Goal: Transaction & Acquisition: Book appointment/travel/reservation

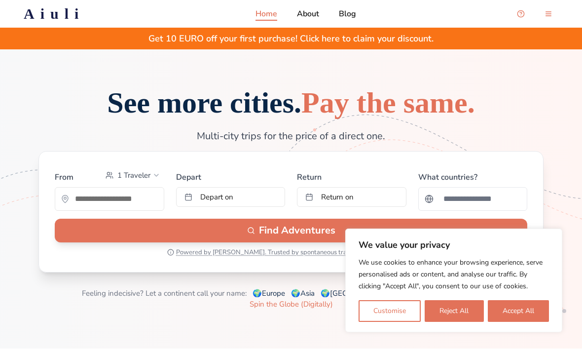
click at [526, 310] on button "Accept All" at bounding box center [518, 311] width 61 height 22
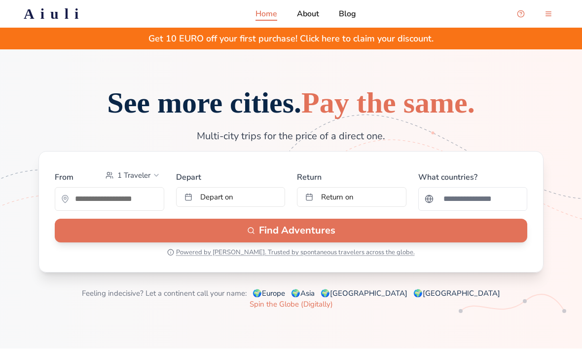
click at [128, 180] on span "1 Traveler" at bounding box center [133, 175] width 33 height 10
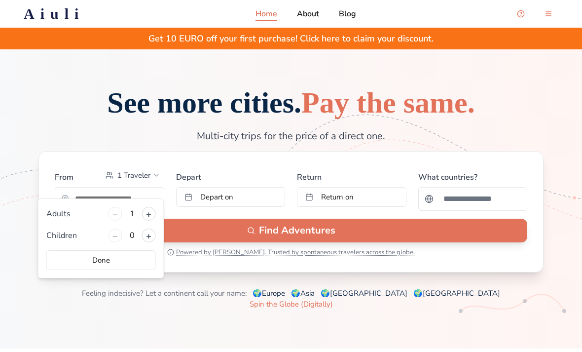
click at [148, 220] on button "+" at bounding box center [149, 214] width 14 height 14
click at [150, 239] on button "+" at bounding box center [149, 235] width 14 height 14
click at [149, 239] on button "+" at bounding box center [149, 235] width 14 height 14
click at [148, 241] on button "+" at bounding box center [149, 235] width 14 height 14
click at [93, 261] on button "Done" at bounding box center [101, 260] width 110 height 20
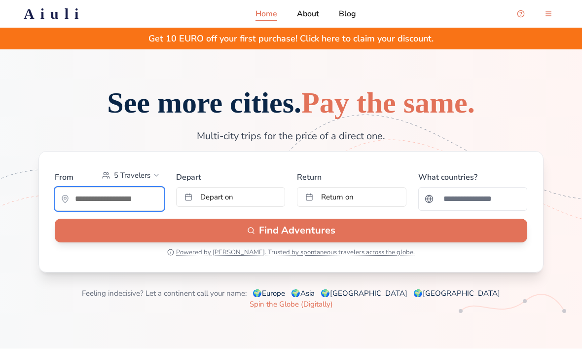
click at [84, 209] on input "text" at bounding box center [109, 199] width 109 height 20
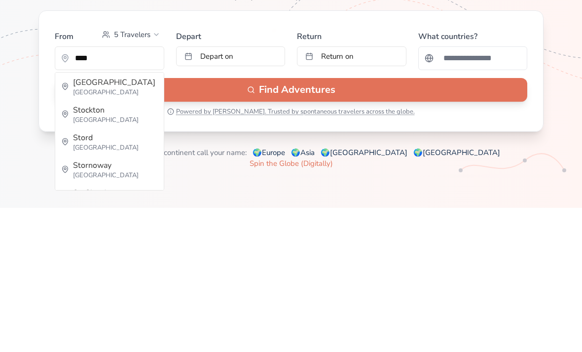
type input "*********"
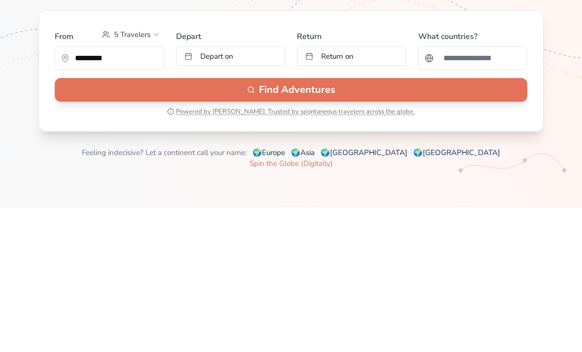
scroll to position [141, 0]
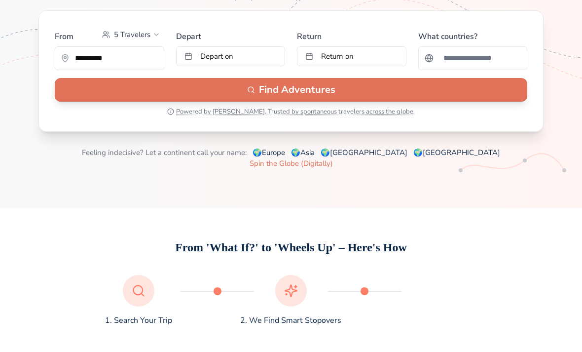
click at [205, 61] on span "Depart on" at bounding box center [216, 56] width 33 height 10
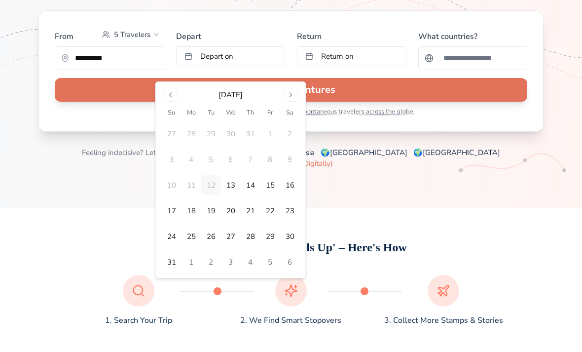
click at [234, 186] on button "13" at bounding box center [231, 185] width 20 height 20
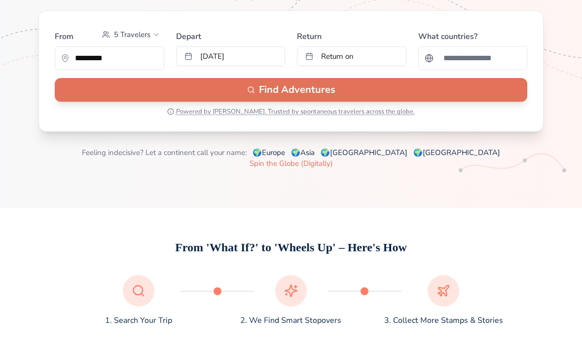
click at [329, 66] on button "Return on" at bounding box center [352, 56] width 110 height 20
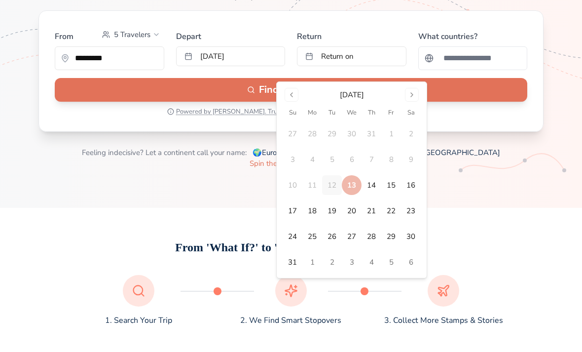
click at [294, 209] on button "17" at bounding box center [293, 211] width 20 height 20
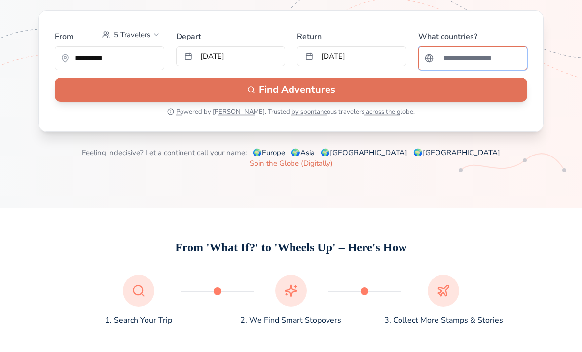
click at [456, 68] on input "Search for a country" at bounding box center [480, 58] width 84 height 20
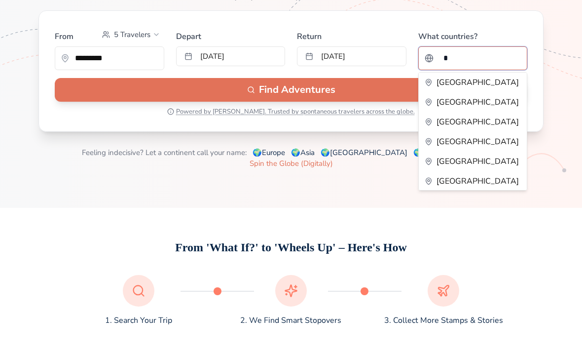
type input "**"
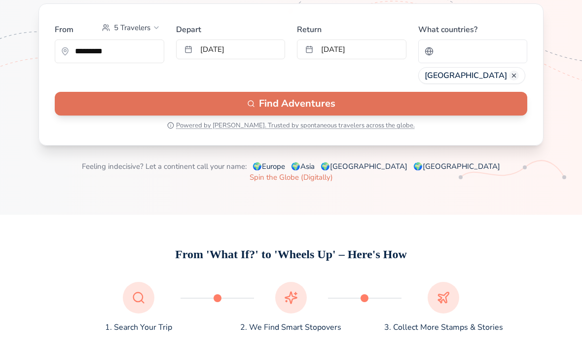
click at [109, 115] on button "Find Adventures" at bounding box center [291, 104] width 473 height 24
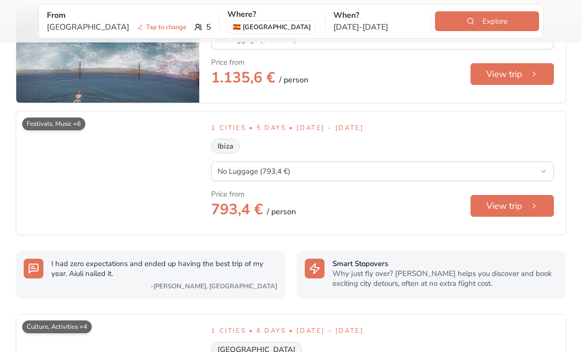
scroll to position [986, 0]
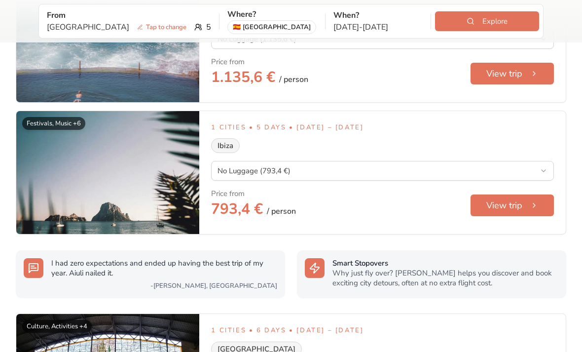
click at [42, 117] on div "Festivals, Music +6" at bounding box center [53, 123] width 63 height 13
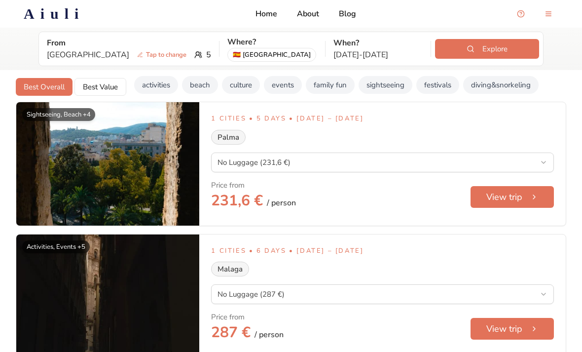
click at [200, 87] on button "beach" at bounding box center [200, 85] width 36 height 18
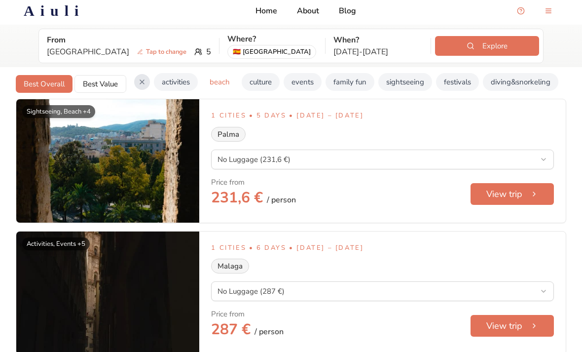
scroll to position [3, 0]
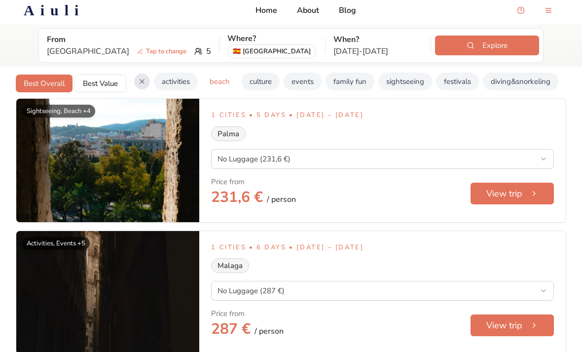
click at [139, 83] on button "Clear filters" at bounding box center [142, 82] width 16 height 16
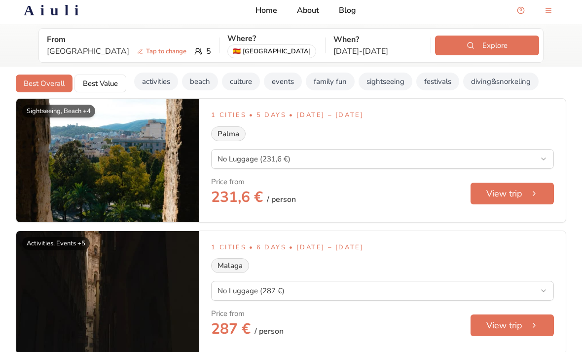
click at [202, 81] on button "beach" at bounding box center [200, 82] width 36 height 18
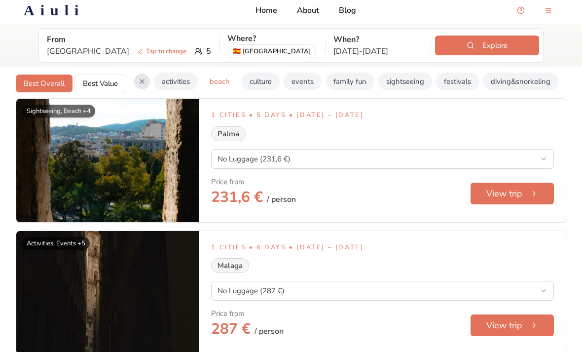
click at [177, 77] on button "activities" at bounding box center [176, 82] width 44 height 18
click at [346, 80] on button "family fun" at bounding box center [350, 82] width 49 height 18
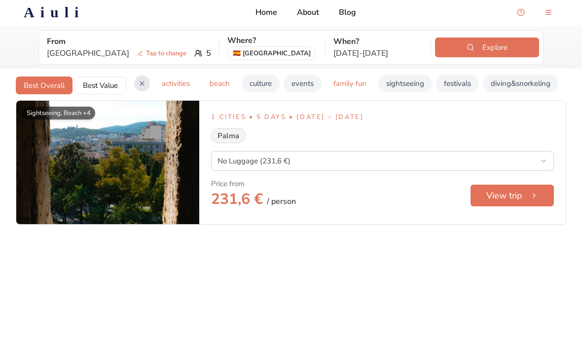
scroll to position [0, 0]
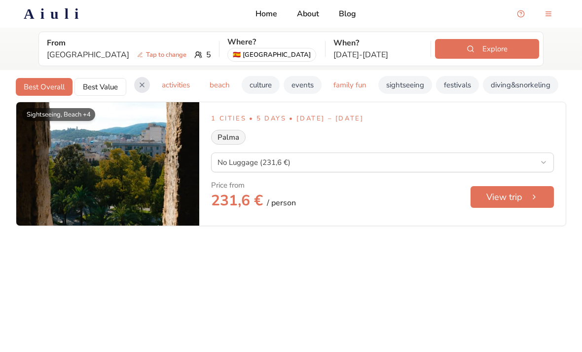
click at [498, 196] on button "View trip" at bounding box center [512, 197] width 83 height 22
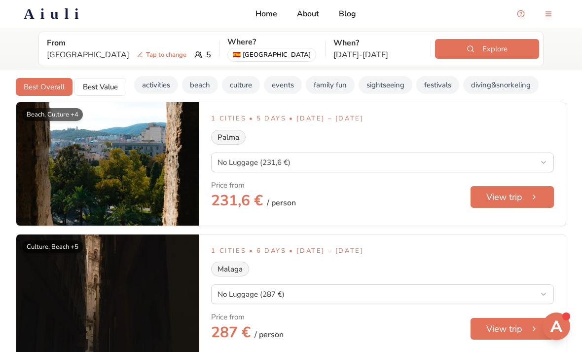
click at [133, 52] on span "Tap to change" at bounding box center [161, 55] width 57 height 10
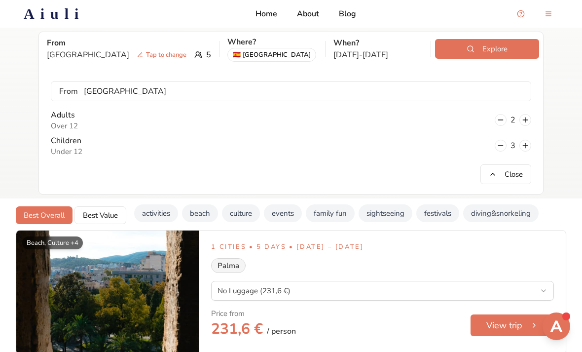
click at [504, 121] on button at bounding box center [501, 120] width 12 height 12
click at [497, 145] on button at bounding box center [501, 146] width 12 height 12
click at [499, 148] on button at bounding box center [501, 146] width 12 height 12
click at [502, 149] on button at bounding box center [501, 146] width 12 height 12
click at [526, 124] on button at bounding box center [526, 120] width 12 height 12
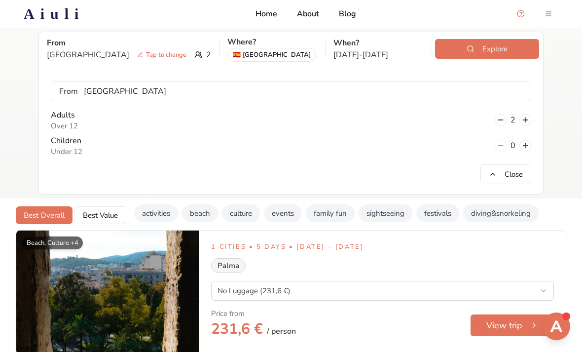
click at [453, 46] on button "Explore" at bounding box center [487, 49] width 104 height 20
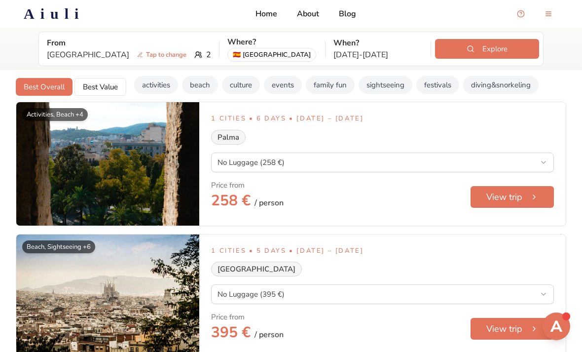
click at [201, 89] on button "beach" at bounding box center [200, 85] width 36 height 18
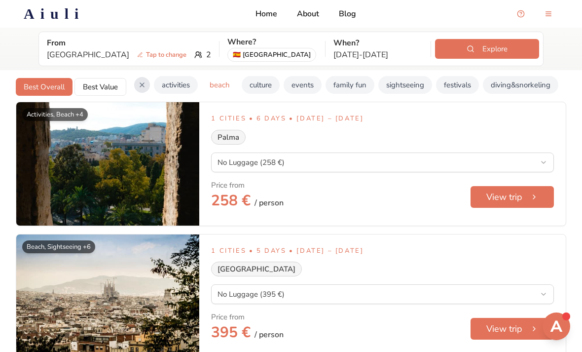
click at [520, 88] on button "diving&snorkeling" at bounding box center [520, 85] width 75 height 18
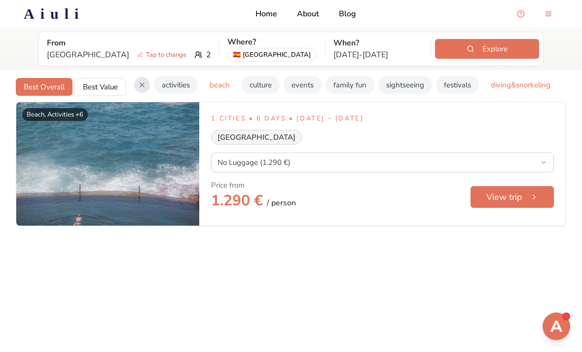
click at [520, 89] on button "diving&snorkeling" at bounding box center [520, 85] width 75 height 18
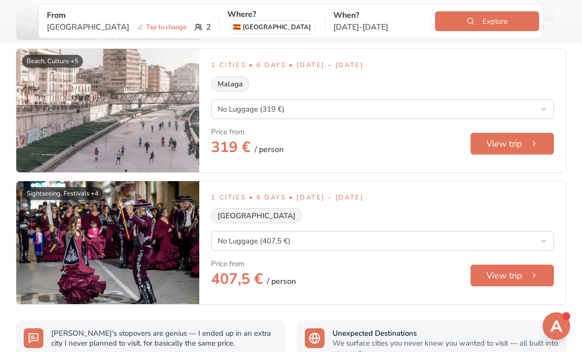
scroll to position [318, 0]
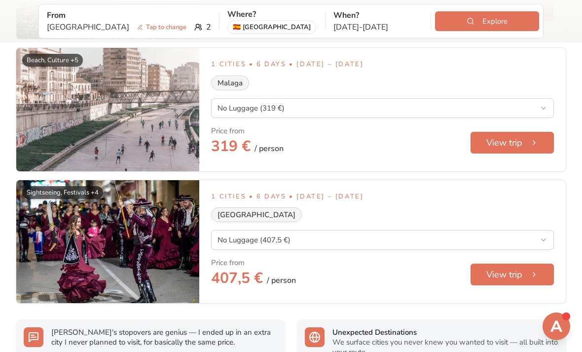
click at [499, 280] on button "View trip" at bounding box center [512, 274] width 83 height 22
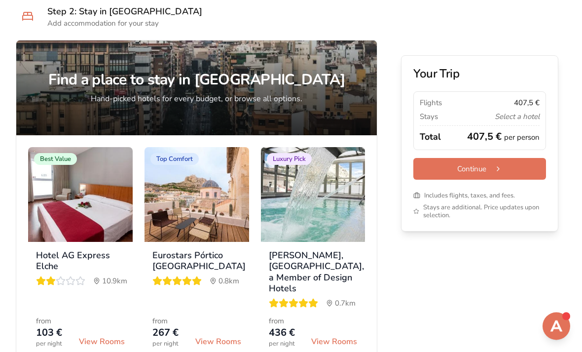
scroll to position [579, 0]
click at [213, 343] on span "View Rooms" at bounding box center [218, 342] width 46 height 12
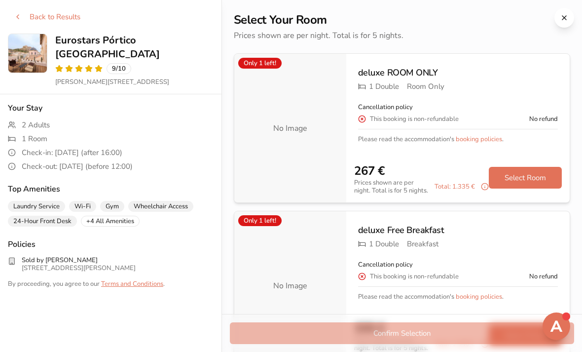
scroll to position [0, 0]
click at [519, 176] on button "Select Room" at bounding box center [525, 178] width 73 height 22
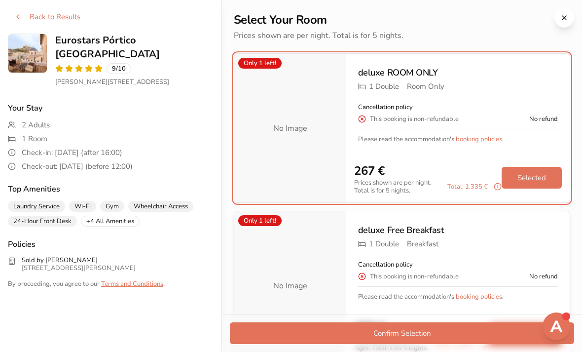
click at [324, 344] on button "Confirm Selection" at bounding box center [402, 333] width 344 height 22
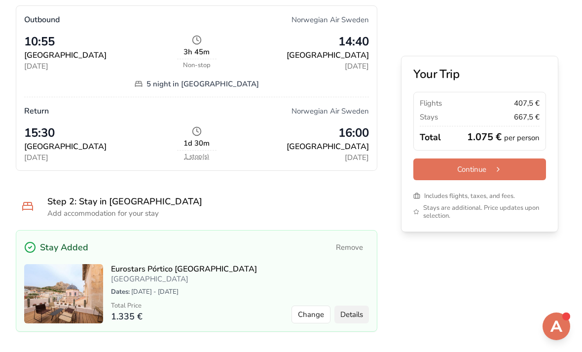
scroll to position [363, 0]
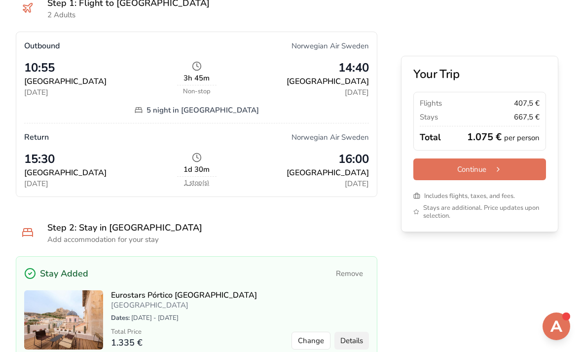
click at [497, 138] on p "1.075 € per person" at bounding box center [503, 137] width 73 height 14
click at [440, 170] on button "Continue" at bounding box center [479, 169] width 133 height 22
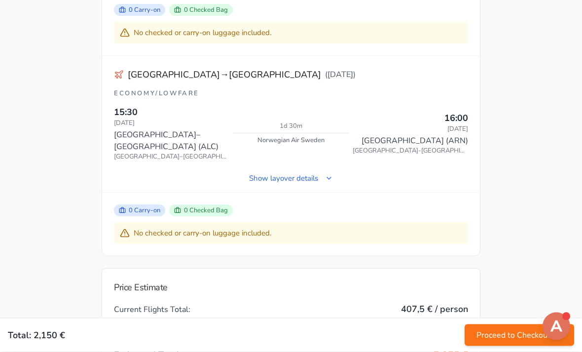
scroll to position [304, 0]
click at [197, 204] on span "0 Checked Bag" at bounding box center [201, 210] width 64 height 12
click at [261, 168] on button "Show layover details" at bounding box center [291, 178] width 100 height 20
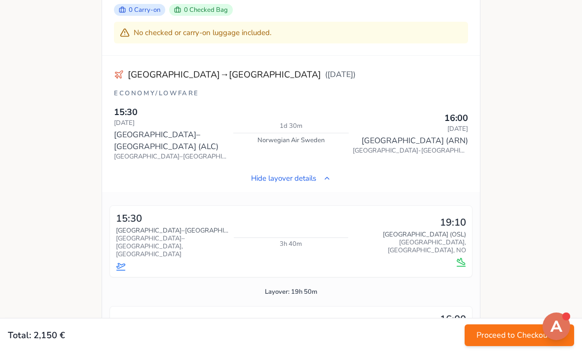
click at [260, 168] on button "Hide layover details" at bounding box center [291, 178] width 96 height 20
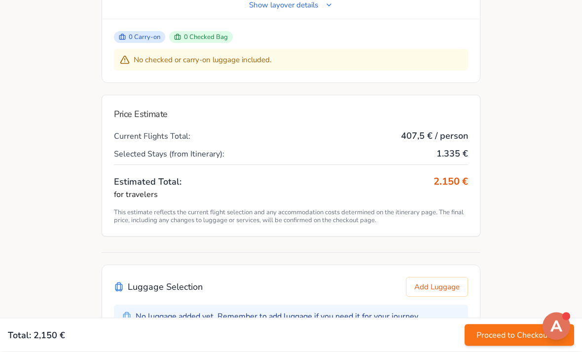
scroll to position [482, 0]
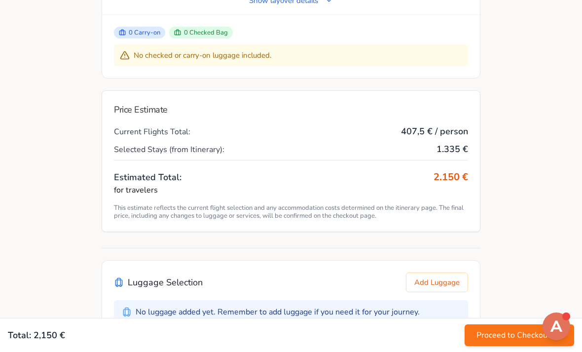
click at [436, 272] on button "Add Luggage" at bounding box center [437, 282] width 62 height 20
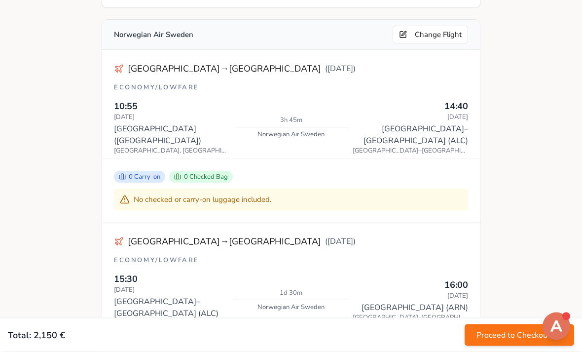
scroll to position [109, 0]
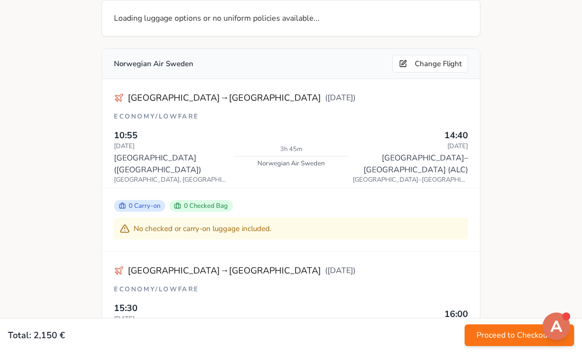
click at [130, 200] on span "0 Carry-on" at bounding box center [139, 206] width 51 height 12
click at [179, 202] on icon at bounding box center [177, 205] width 7 height 7
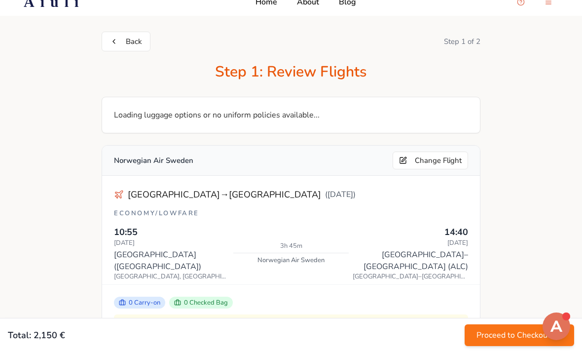
scroll to position [0, 0]
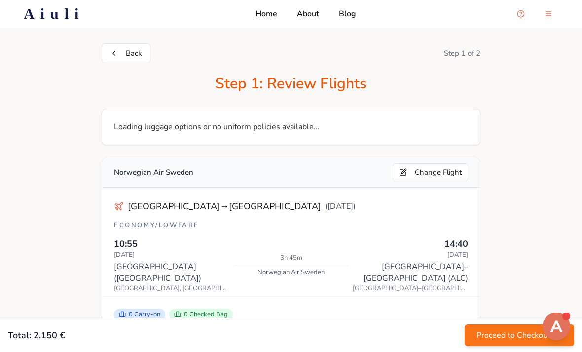
click at [141, 123] on p "Loading luggage options or no uniform policies available..." at bounding box center [291, 127] width 354 height 12
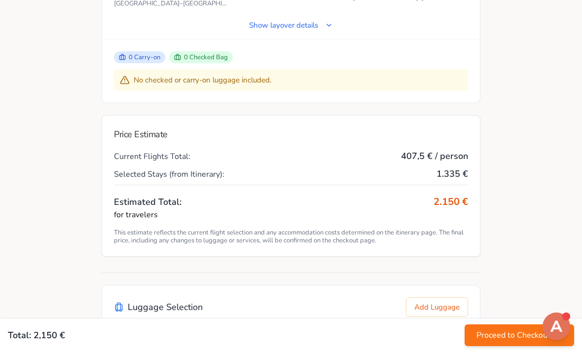
scroll to position [482, 0]
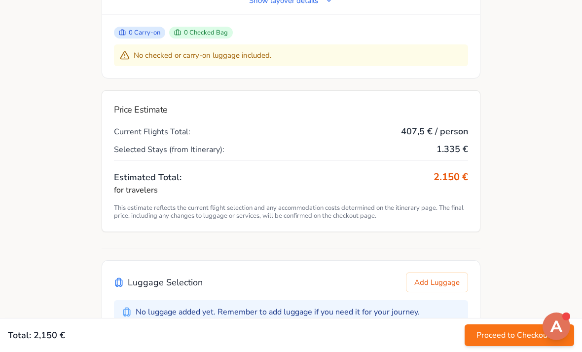
click at [424, 272] on button "Add Luggage" at bounding box center [437, 282] width 62 height 20
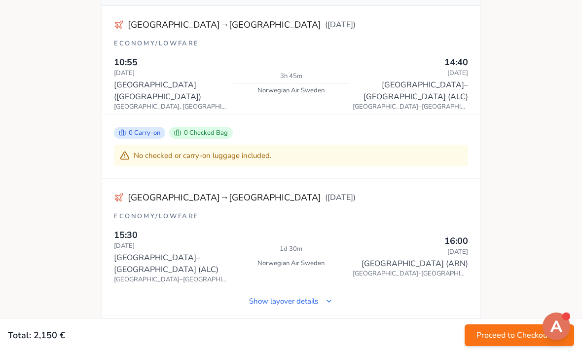
scroll to position [109, 0]
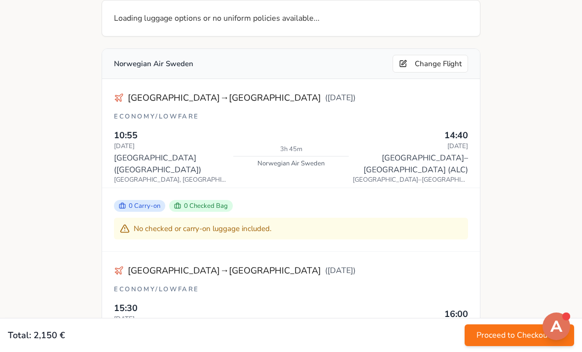
click at [189, 221] on div "No checked or carry-on luggage included." at bounding box center [291, 229] width 354 height 22
click at [203, 200] on span "0 Checked Bag" at bounding box center [201, 206] width 64 height 12
click at [146, 188] on div "0 Carry-on 0 Checked Bag No checked or carry-on luggage included." at bounding box center [291, 220] width 378 height 64
click at [156, 200] on span "0 Carry-on" at bounding box center [139, 206] width 51 height 12
click at [157, 188] on div "0 Carry-on 0 Checked Bag No checked or carry-on luggage included." at bounding box center [291, 220] width 378 height 64
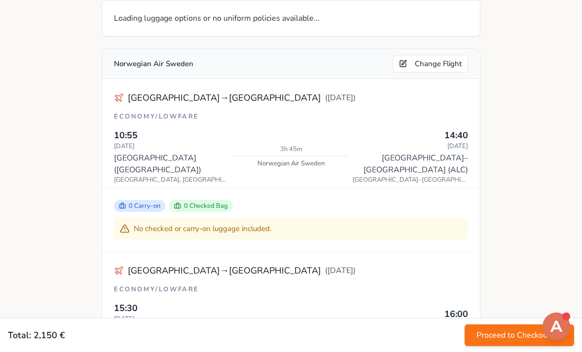
click at [160, 200] on span "0 Carry-on" at bounding box center [139, 206] width 51 height 12
click at [158, 188] on div "0 Carry-on 0 Checked Bag No checked or carry-on luggage included." at bounding box center [291, 220] width 378 height 64
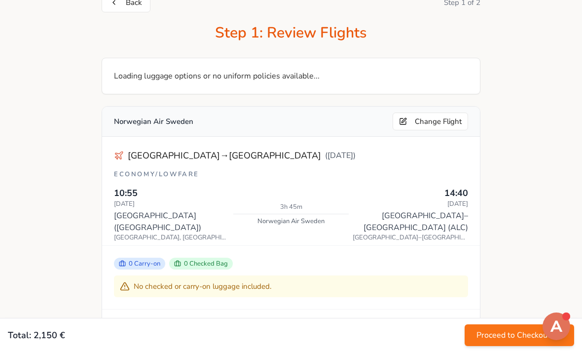
scroll to position [0, 0]
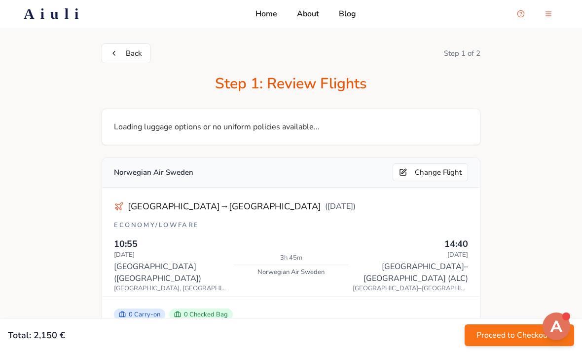
click at [114, 51] on button "Back" at bounding box center [126, 53] width 49 height 20
